Goal: Task Accomplishment & Management: Use online tool/utility

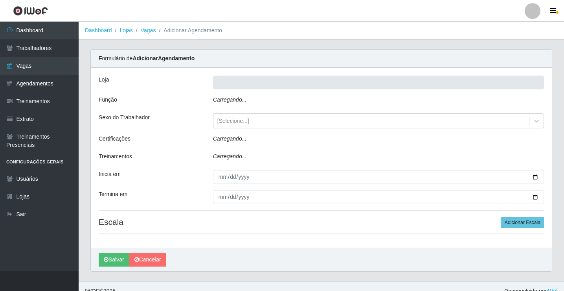
type input "Rede Econômico - Prata"
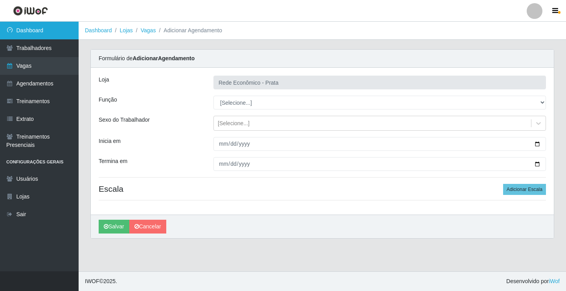
click at [24, 31] on link "Dashboard" at bounding box center [39, 31] width 79 height 18
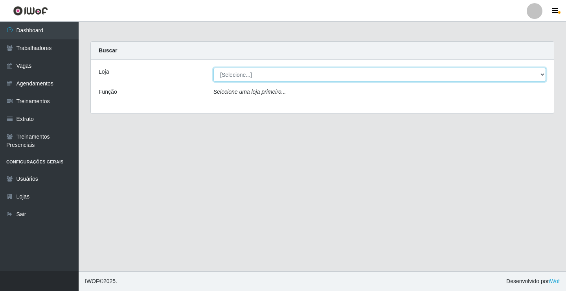
click at [545, 76] on select "[Selecione...] Rede Econômico - Prata" at bounding box center [380, 75] width 333 height 14
select select "192"
click at [214, 68] on select "[Selecione...] Rede Econômico - Prata" at bounding box center [380, 75] width 333 height 14
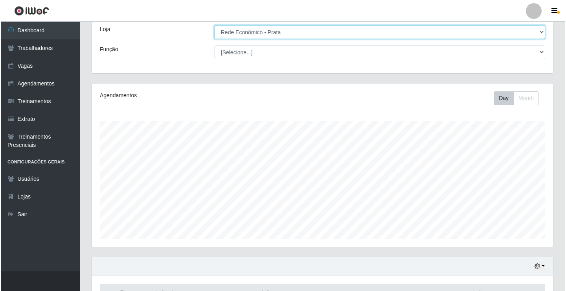
scroll to position [197, 0]
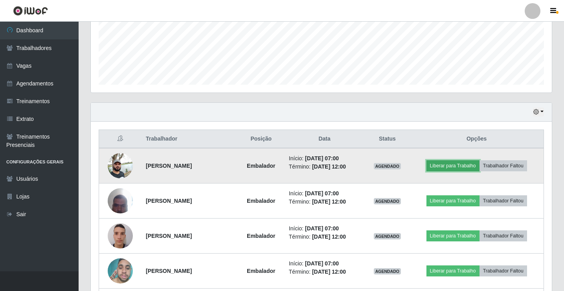
click at [450, 160] on button "Liberar para Trabalho" at bounding box center [453, 165] width 53 height 11
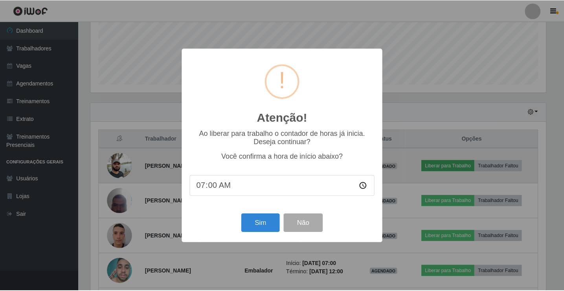
scroll to position [163, 457]
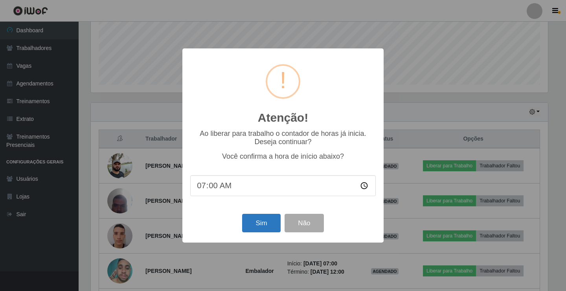
drag, startPoint x: 238, startPoint y: 219, endPoint x: 243, endPoint y: 217, distance: 5.5
click at [240, 218] on div "Sim Não" at bounding box center [283, 223] width 186 height 22
click at [250, 223] on button "Sim" at bounding box center [261, 223] width 38 height 18
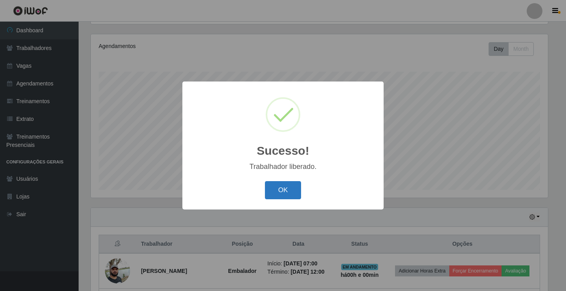
click at [275, 194] on button "OK" at bounding box center [283, 190] width 37 height 18
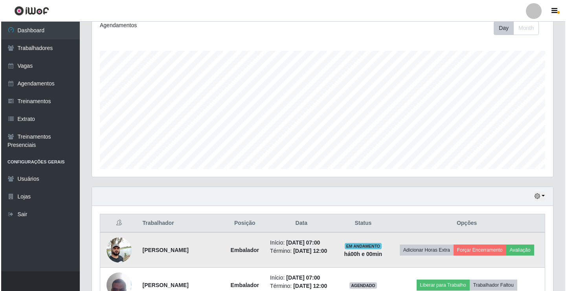
scroll to position [210, 0]
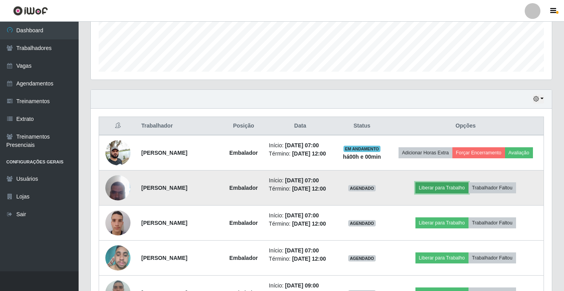
click at [449, 182] on button "Liberar para Trabalho" at bounding box center [442, 187] width 53 height 11
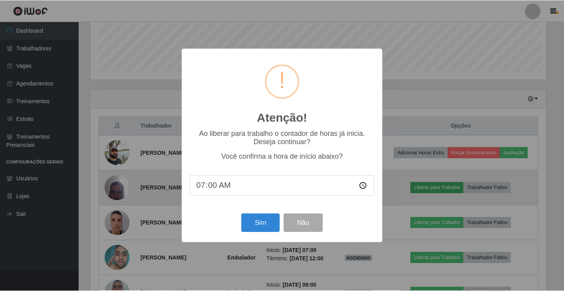
scroll to position [163, 457]
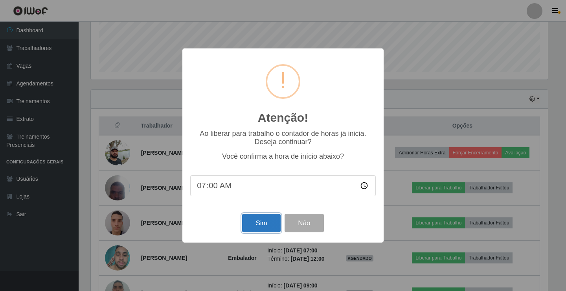
click at [263, 228] on button "Sim" at bounding box center [261, 223] width 38 height 18
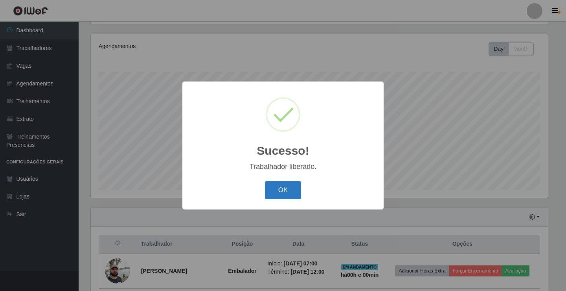
click at [276, 198] on button "OK" at bounding box center [283, 190] width 37 height 18
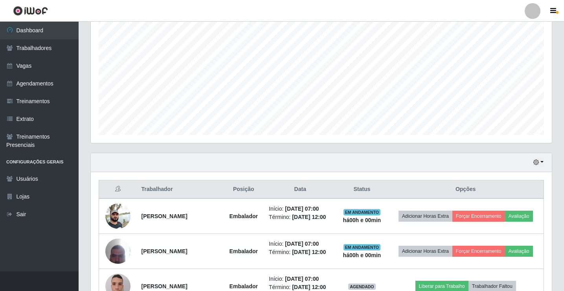
scroll to position [249, 0]
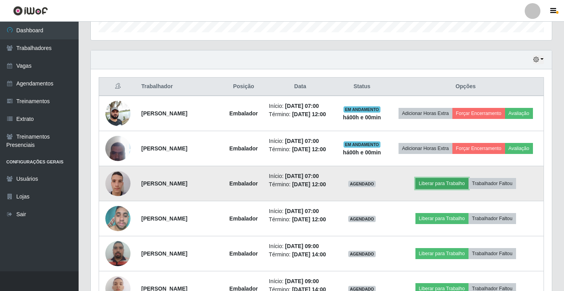
click at [441, 179] on button "Liberar para Trabalho" at bounding box center [442, 183] width 53 height 11
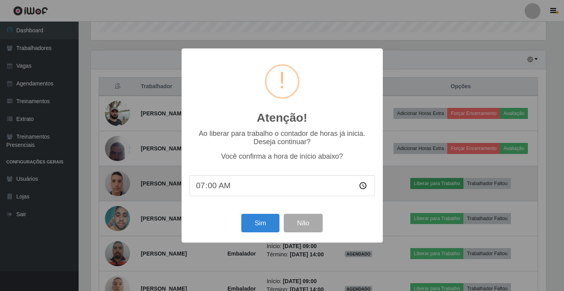
scroll to position [163, 457]
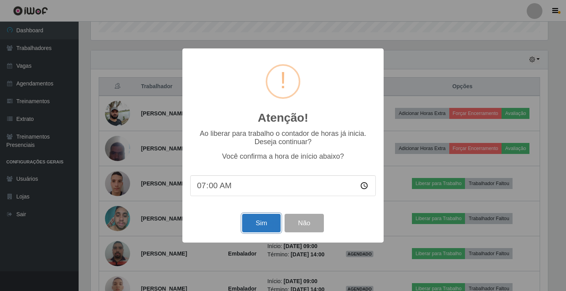
click at [262, 230] on button "Sim" at bounding box center [261, 223] width 38 height 18
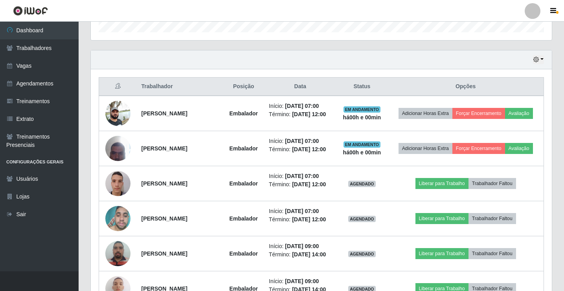
scroll to position [0, 0]
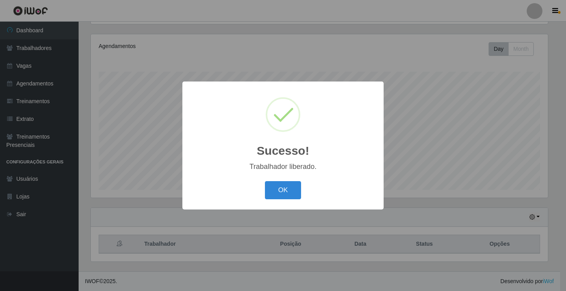
click at [265, 181] on button "OK" at bounding box center [283, 190] width 37 height 18
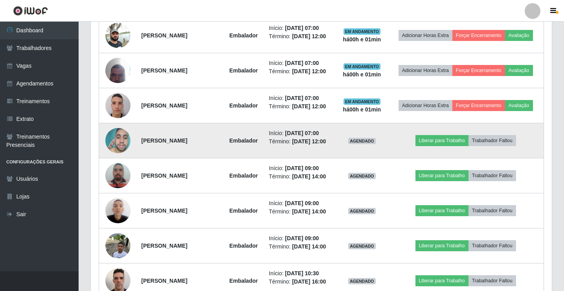
scroll to position [328, 0]
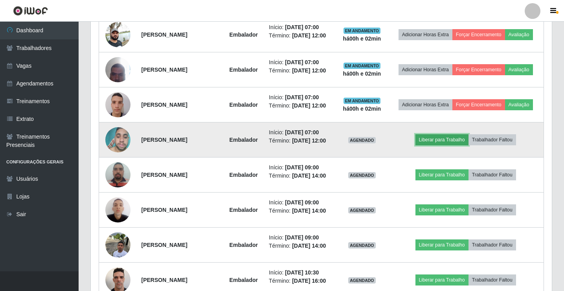
click at [456, 138] on button "Liberar para Trabalho" at bounding box center [442, 139] width 53 height 11
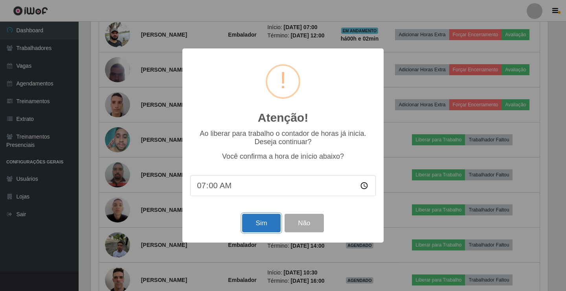
click at [251, 227] on button "Sim" at bounding box center [261, 223] width 38 height 18
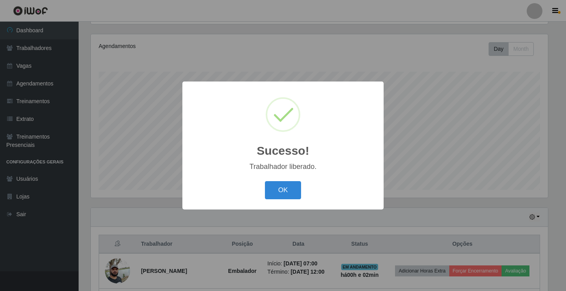
click at [265, 181] on button "OK" at bounding box center [283, 190] width 37 height 18
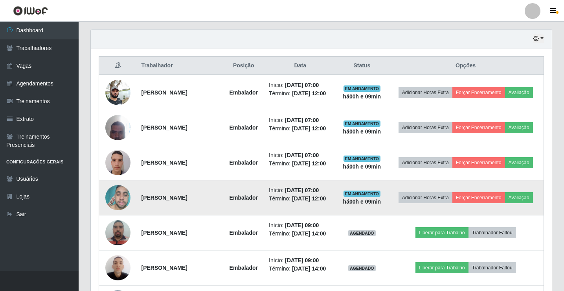
scroll to position [288, 0]
